Goal: Find specific page/section: Find specific page/section

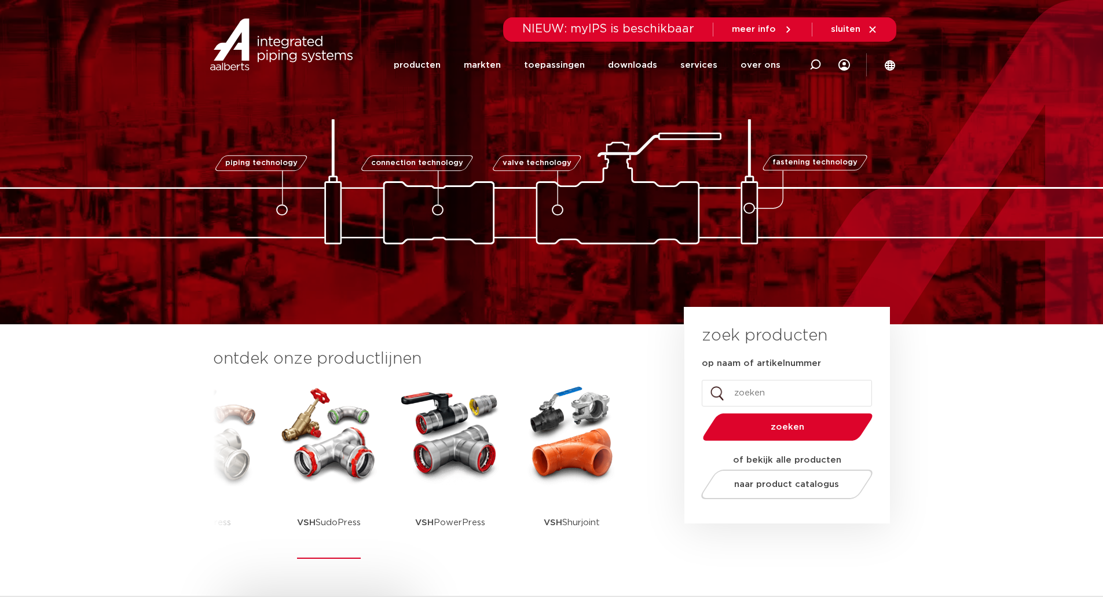
click at [334, 467] on img at bounding box center [329, 434] width 104 height 104
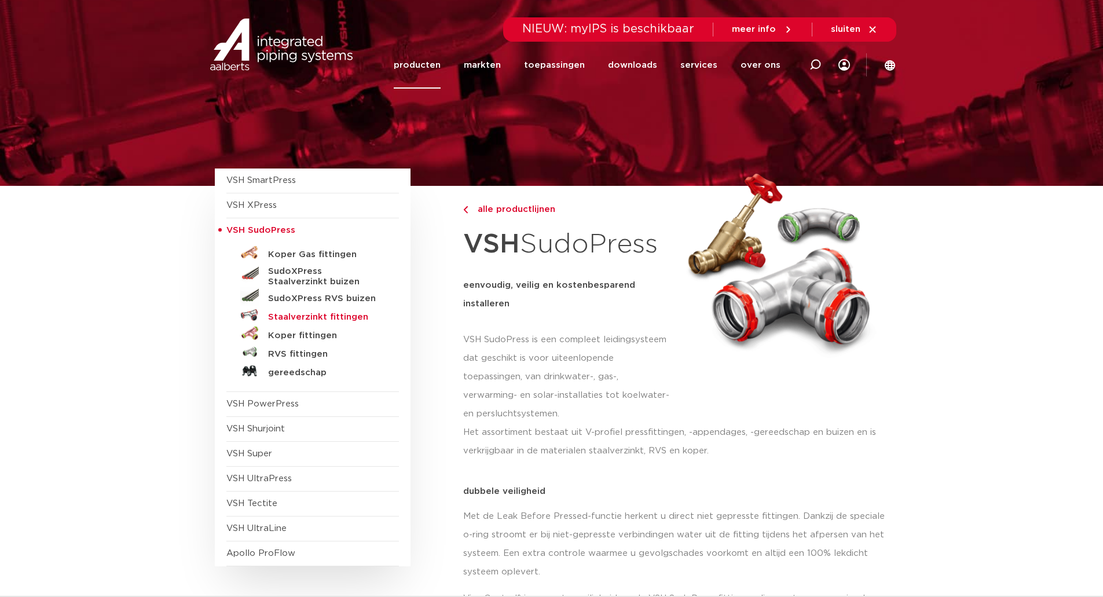
click at [295, 316] on h5 "Staalverzinkt fittingen" at bounding box center [325, 317] width 115 height 10
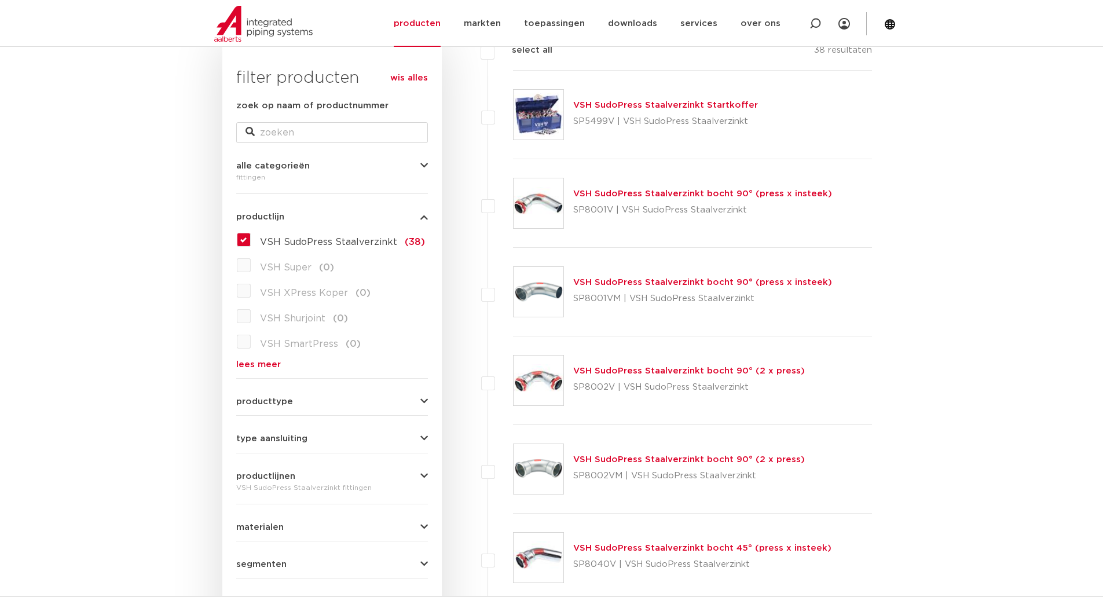
scroll to position [174, 0]
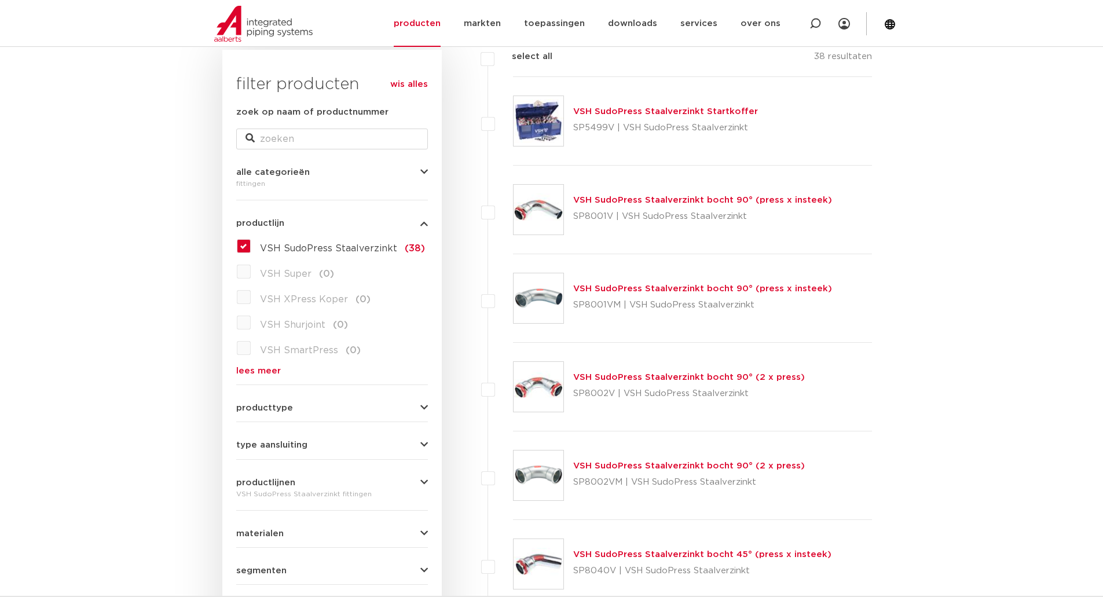
click at [615, 376] on link "VSH SudoPress Staalverzinkt bocht 90° (2 x press)" at bounding box center [689, 377] width 232 height 9
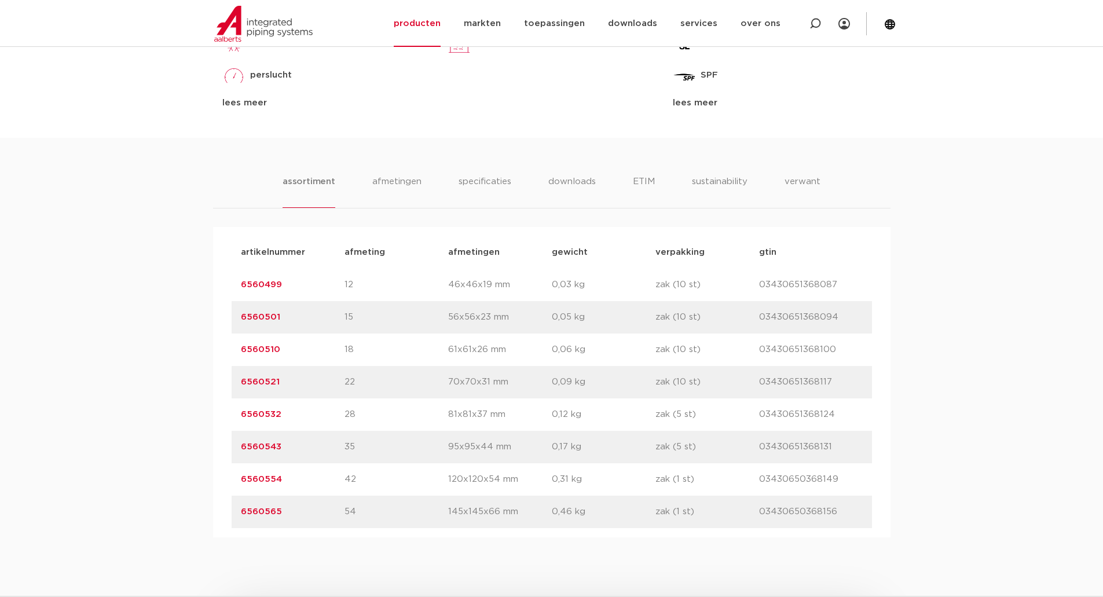
scroll to position [637, 0]
